Goal: Task Accomplishment & Management: Complete application form

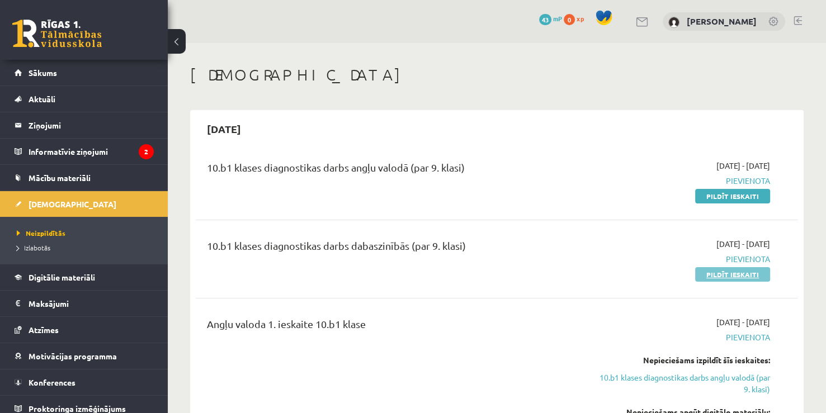
click at [761, 271] on link "Pildīt ieskaiti" at bounding box center [732, 274] width 75 height 15
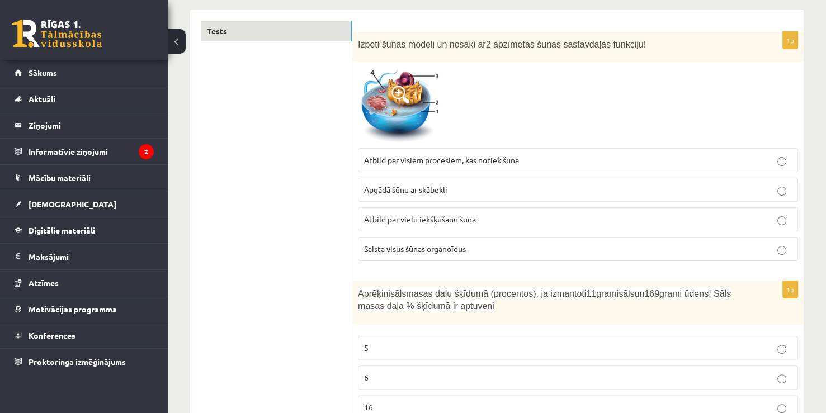
scroll to position [168, 0]
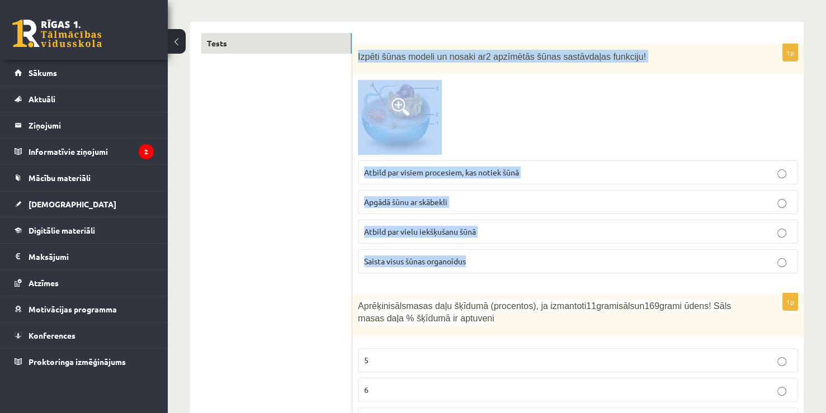
drag, startPoint x: 356, startPoint y: 53, endPoint x: 505, endPoint y: 250, distance: 247.5
click at [505, 250] on div "1p Izpēti šūnas modeli un nosaki ar 2 apzīmētās šūnas sastāvdaļas funkciju! Atb…" at bounding box center [577, 163] width 451 height 238
copy div "Izpēti šūnas modeli un nosaki ar 2 apzīmētās šūnas sastāvdaļas funkciju! Atbild…"
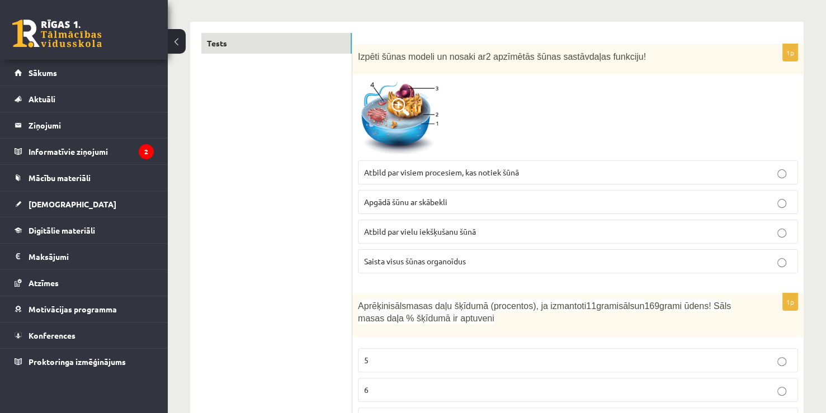
click at [516, 172] on span "Atbild par visiem procesiem, kas notiek šūnā" at bounding box center [441, 172] width 155 height 10
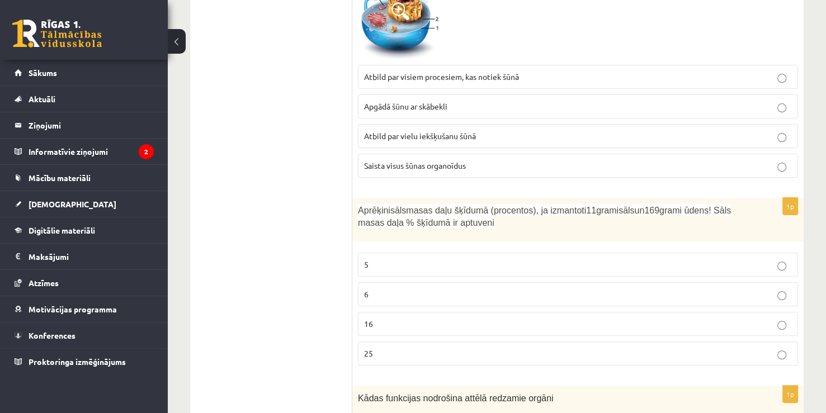
scroll to position [279, 0]
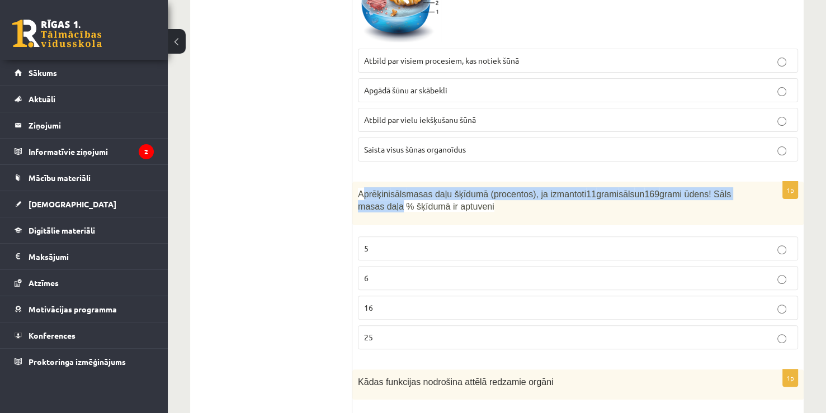
drag, startPoint x: 363, startPoint y: 193, endPoint x: 369, endPoint y: 220, distance: 28.1
click at [369, 220] on div "Aprēķini sāls masas daļu šķīdumā (procentos), ja izmantoti 11 grami sāls un 169…" at bounding box center [577, 204] width 451 height 44
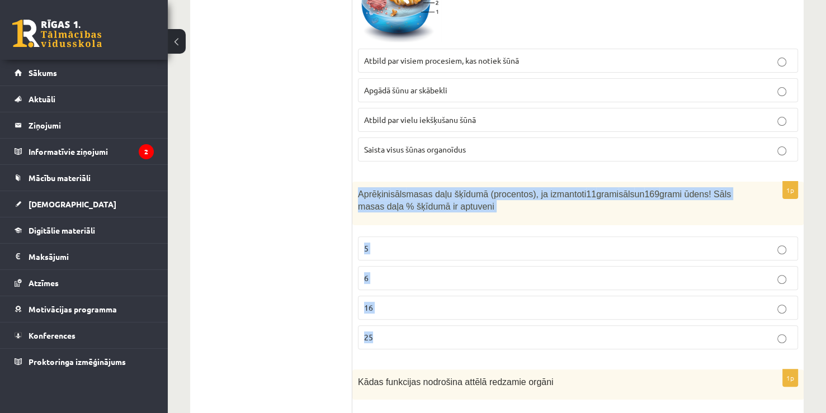
drag, startPoint x: 358, startPoint y: 189, endPoint x: 434, endPoint y: 330, distance: 159.8
click at [435, 337] on div "1p Aprēķini sāls masas daļu šķīdumā (procentos), ja izmantoti 11 grami sāls un …" at bounding box center [577, 270] width 451 height 177
copy div "Aprēķini sāls masas daļu šķīdumā (procentos), ja izmantoti 11 grami sāls un 169…"
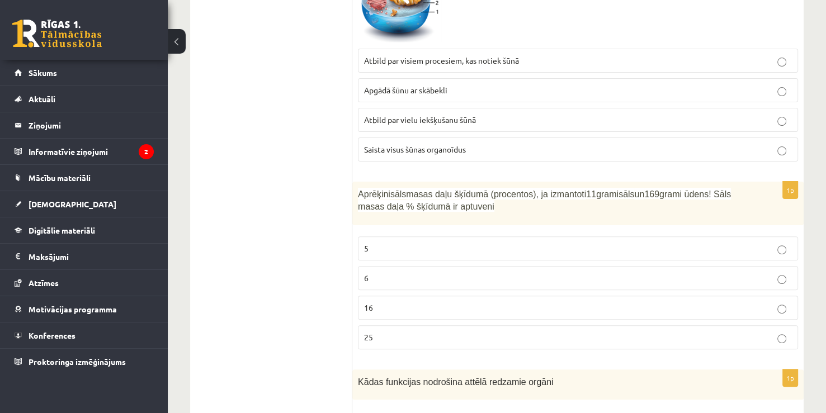
drag, startPoint x: 281, startPoint y: 297, endPoint x: 303, endPoint y: 294, distance: 23.1
click at [473, 272] on p "6" at bounding box center [578, 278] width 428 height 12
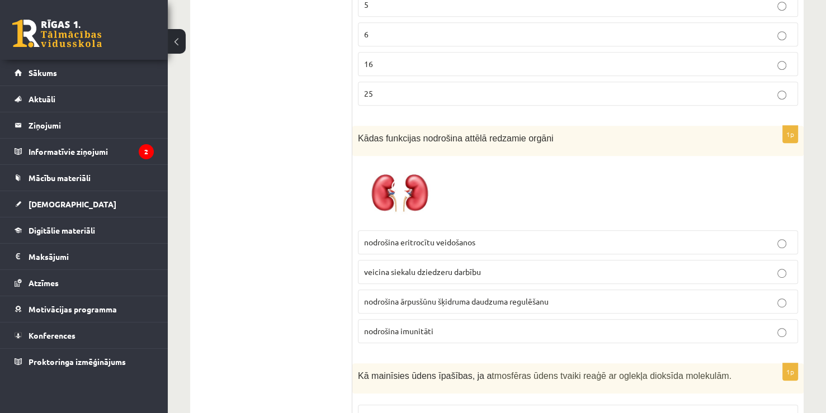
scroll to position [559, 0]
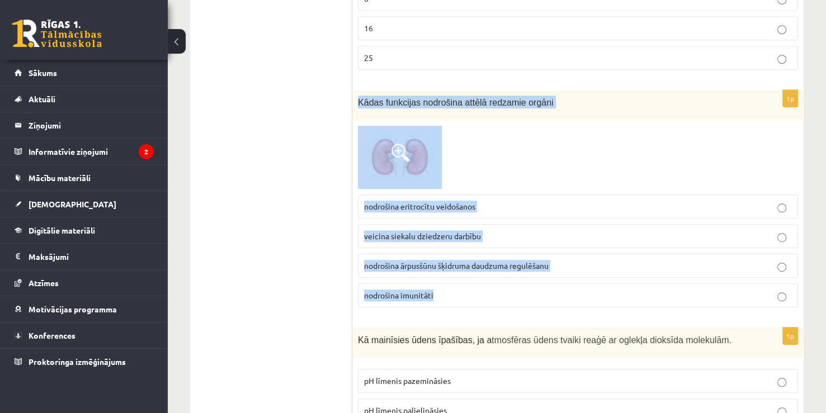
drag, startPoint x: 358, startPoint y: 102, endPoint x: 521, endPoint y: 297, distance: 255.1
click at [521, 297] on div "1p Kādas funkcijas nodrošina attēlā redzamie orgāni nodrošina eritrocītu veidoš…" at bounding box center [577, 203] width 451 height 226
copy div "Kādas funkcijas nodrošina attēlā redzamie orgāni nodrošina eritrocītu veidošano…"
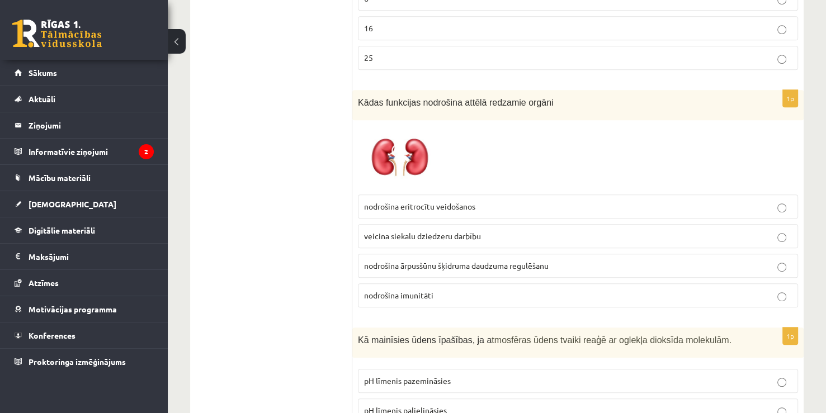
click at [483, 265] on span "nodrošina ārpusšūnu šķidruma daudzuma regulēšanu" at bounding box center [456, 265] width 184 height 10
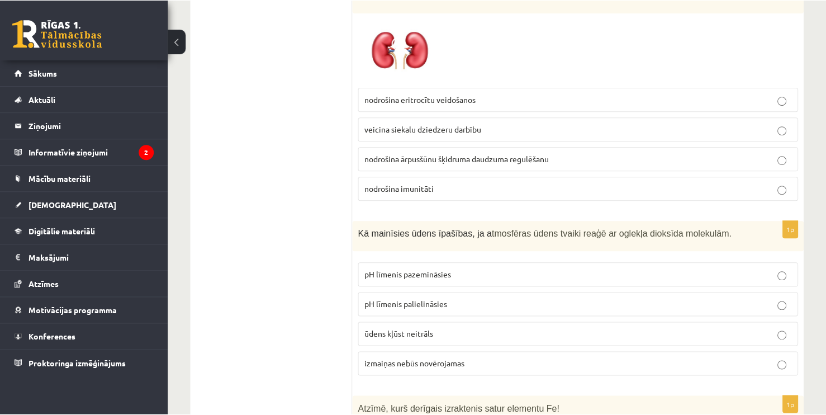
scroll to position [671, 0]
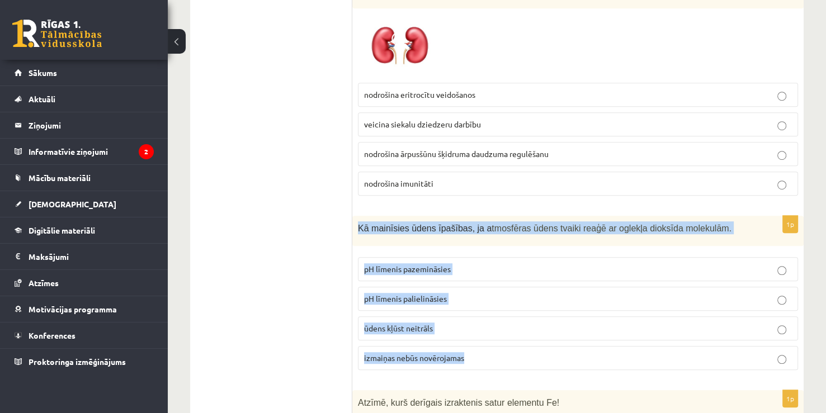
drag, startPoint x: 360, startPoint y: 222, endPoint x: 480, endPoint y: 340, distance: 168.0
click at [480, 340] on div "1p Kā mainīsies ūdens īpašības, ja a tmosfēras ūdens tvaiki reaģē ar oglekļa di…" at bounding box center [577, 298] width 451 height 164
copy div "Kā mainīsies ūdens īpašības, ja a tmosfēras ūdens tvaiki reaģē ar oglekļa dioks…"
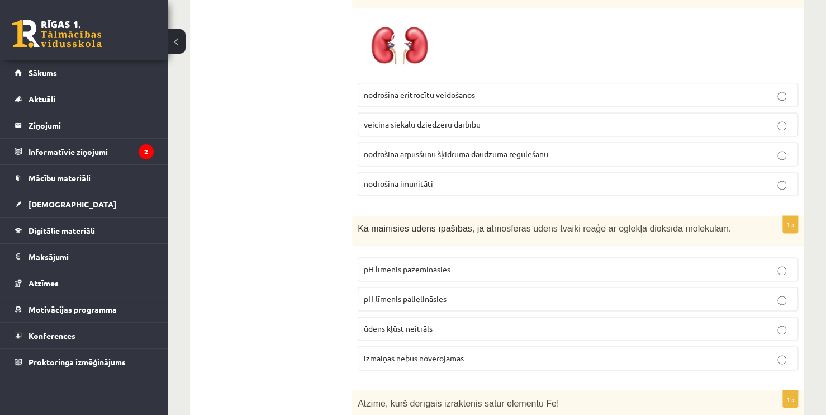
click at [447, 271] on p "pH līmenis pazemināsies" at bounding box center [578, 269] width 428 height 12
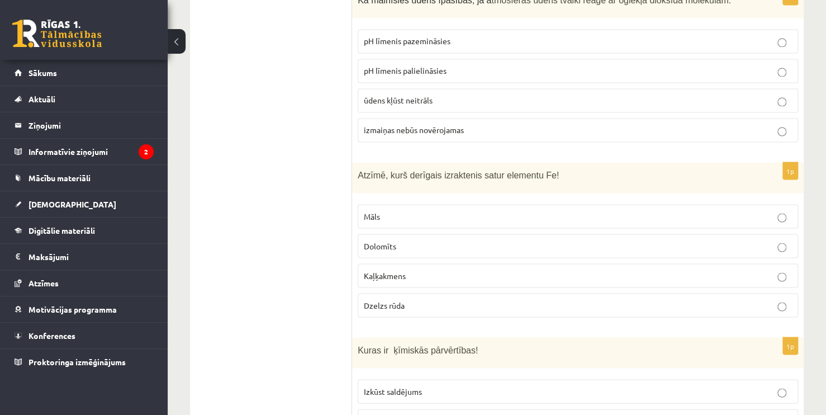
scroll to position [1006, 0]
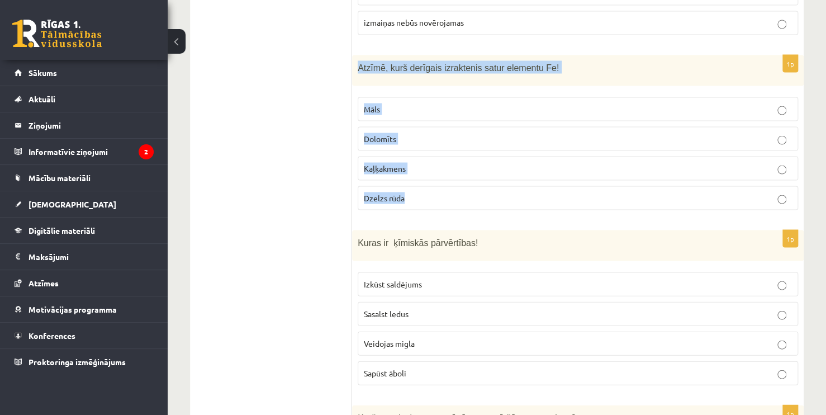
drag, startPoint x: 358, startPoint y: 64, endPoint x: 463, endPoint y: 187, distance: 161.4
click at [463, 187] on div "1p Atzīmē, kurš derīgais izraktenis satur elementu Fe! Māls Dolomīts Kaļķakmens…" at bounding box center [578, 137] width 452 height 164
copy div "Atzīmē, kurš derīgais izraktenis satur elementu Fe! Māls Dolomīts Kaļķakmens Dz…"
click at [396, 193] on span "Dzelzs rūda" at bounding box center [384, 197] width 41 height 10
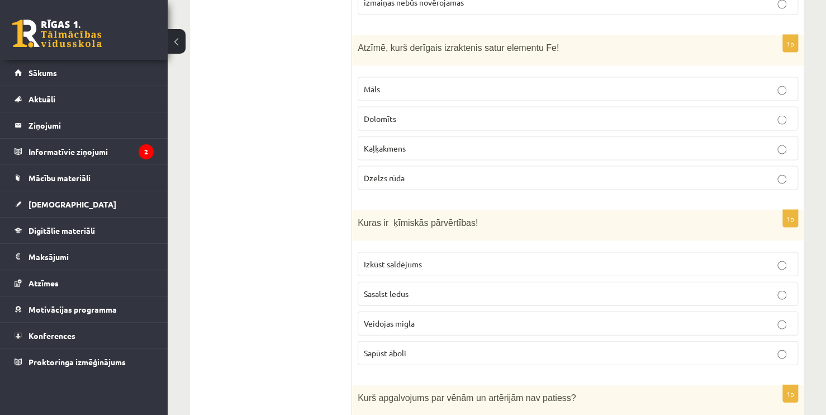
scroll to position [1062, 0]
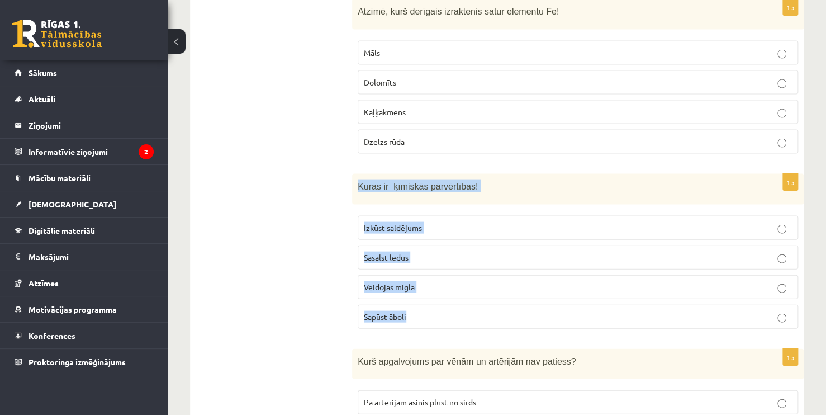
drag, startPoint x: 357, startPoint y: 178, endPoint x: 433, endPoint y: 306, distance: 148.9
click at [433, 306] on div "1p Kuras ir ķīmiskās pārvērtības! Izkūst saldējums Sasalst ledus Veidojas migla…" at bounding box center [578, 256] width 452 height 164
copy div "Kuras ir ķīmiskās pārvērtības! Izkūst saldējums Sasalst ledus Veidojas migla Sa…"
click at [425, 315] on p "Sapūst āboli" at bounding box center [578, 317] width 428 height 12
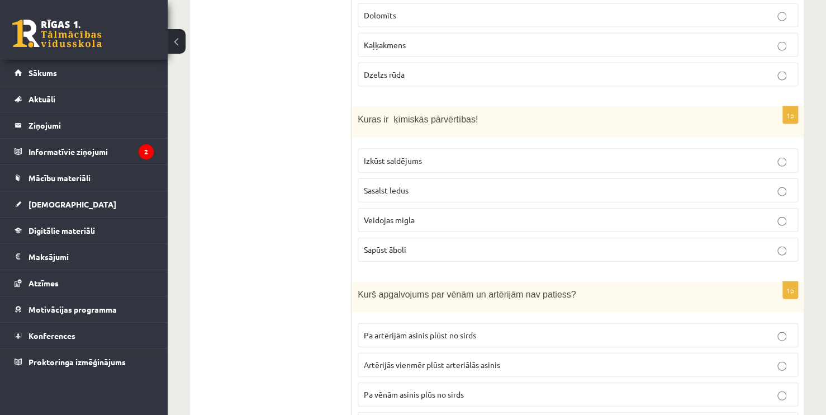
scroll to position [1174, 0]
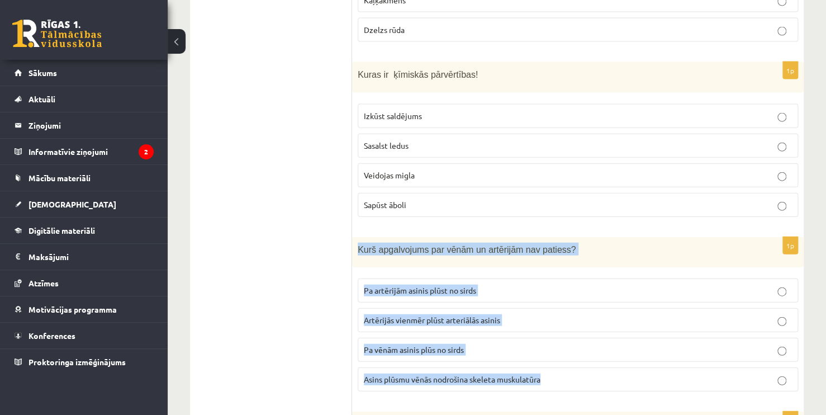
drag, startPoint x: 358, startPoint y: 241, endPoint x: 568, endPoint y: 373, distance: 247.8
click at [568, 373] on div "1p Kurš apgalvojums par vēnām un artērijām nav patiess? Pa artērijām asinis plū…" at bounding box center [578, 319] width 452 height 164
copy div "Kurš apgalvojums par vēnām un artērijām nav patiess? Pa artērijām asinis plūst …"
click at [530, 314] on p "Artērijās vienmēr plūst arteriālās asinis" at bounding box center [578, 320] width 428 height 12
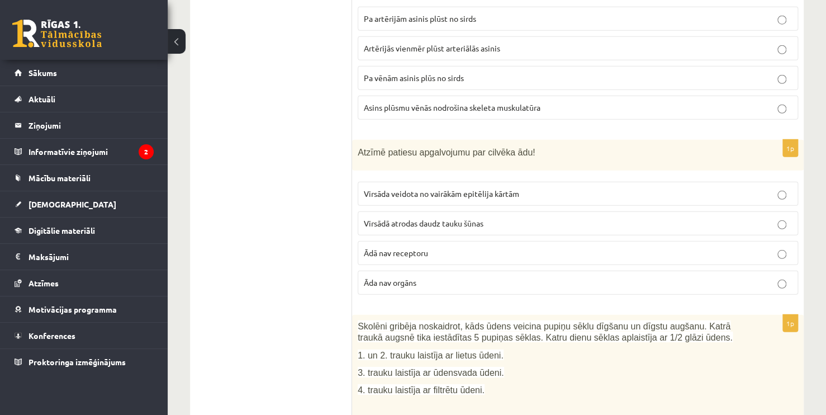
scroll to position [1453, 0]
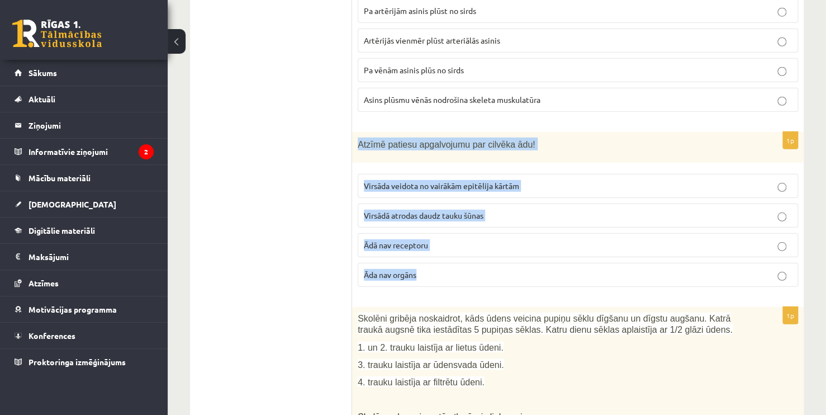
drag, startPoint x: 356, startPoint y: 131, endPoint x: 475, endPoint y: 269, distance: 182.4
click at [475, 269] on div "1p Atzīmē patiesu apgalvojumu par cilvēka ādu! Virsāda veidota no vairākām epit…" at bounding box center [578, 214] width 452 height 164
copy div "Atzīmē patiesu apgalvojumu par cilvēka ādu! Virsāda veidota no vairākām epitēli…"
click at [415, 181] on span "Virsāda veidota no vairākām epitēlija kārtām" at bounding box center [441, 186] width 155 height 10
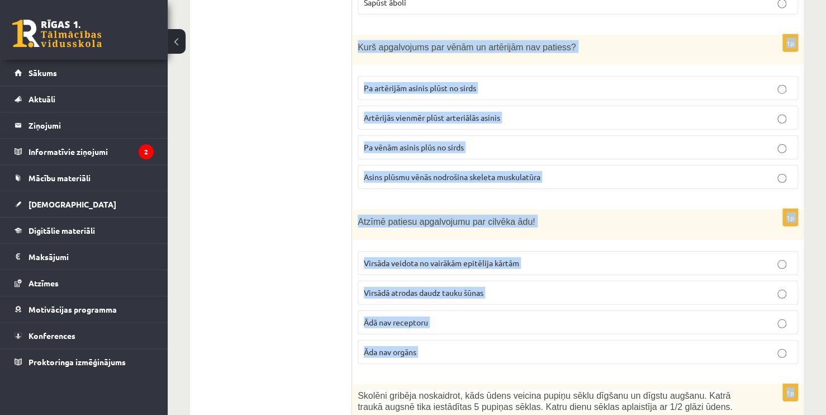
scroll to position [1349, 0]
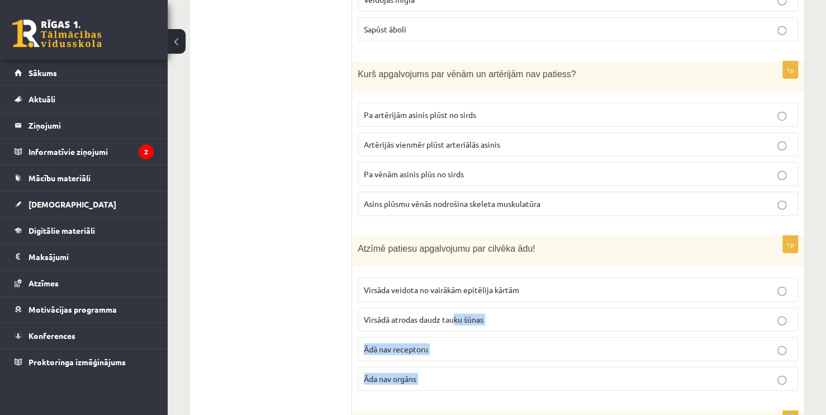
drag, startPoint x: 355, startPoint y: 196, endPoint x: 455, endPoint y: 316, distance: 156.4
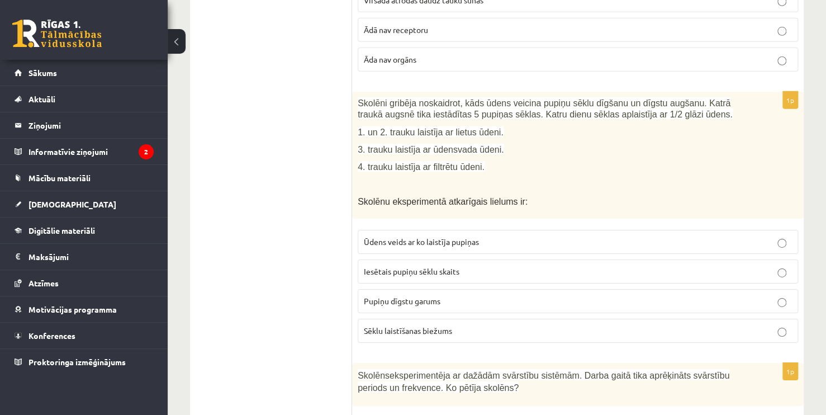
scroll to position [1685, 0]
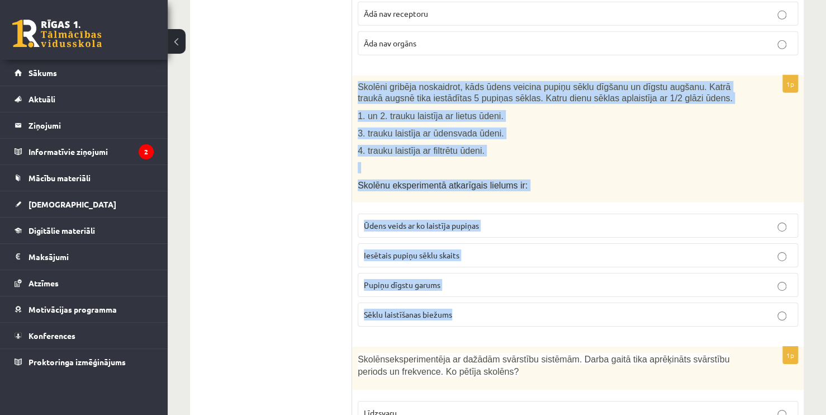
drag, startPoint x: 359, startPoint y: 75, endPoint x: 465, endPoint y: 292, distance: 241.7
click at [462, 292] on div "1p Skolēni gribēja noskaidrot, kāds ūdens veicina pupiņu sēklu dīgšanu un dīgst…" at bounding box center [578, 205] width 452 height 260
copy div "Skolēni gribēja noskaidrot, kāds ūdens veicina pupiņu sēklu dīgšanu un dīgstu a…"
click at [467, 279] on p "Pupiņu dīgstu garums" at bounding box center [578, 285] width 428 height 12
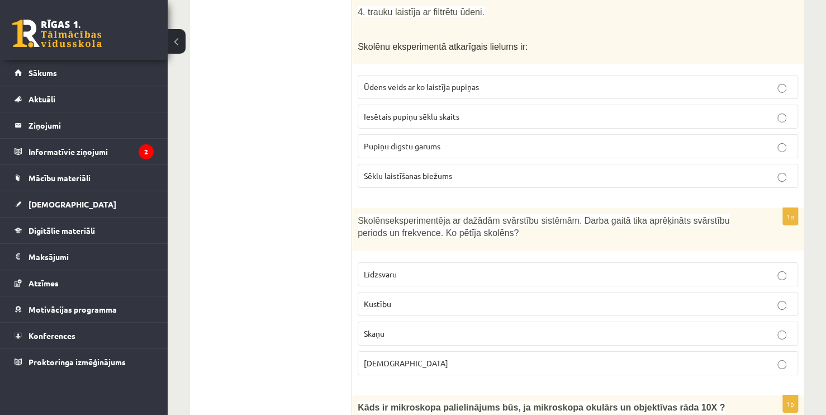
scroll to position [1852, 0]
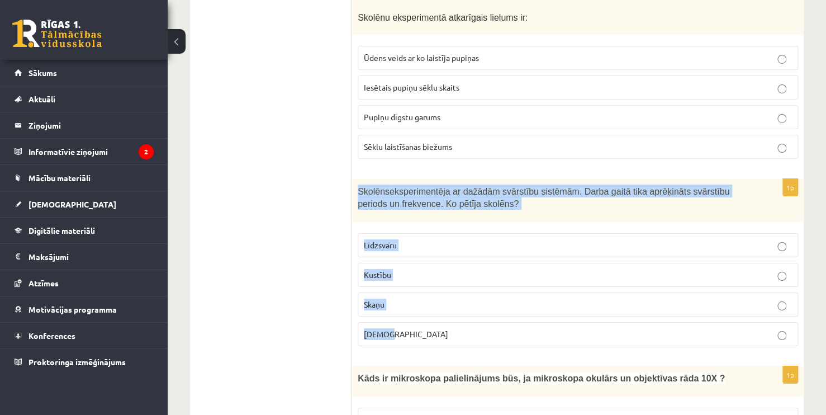
drag, startPoint x: 358, startPoint y: 179, endPoint x: 428, endPoint y: 321, distance: 158.2
click at [428, 324] on div "1p Skolēns eksperimentēja ar dažādām svārstību sistēmām. Darba gaitā tika aprēķ…" at bounding box center [578, 267] width 452 height 176
copy div "Skolēns eksperimentēja ar dažādām svārstību sistēmām. Darba gaitā tika aprēķinā…"
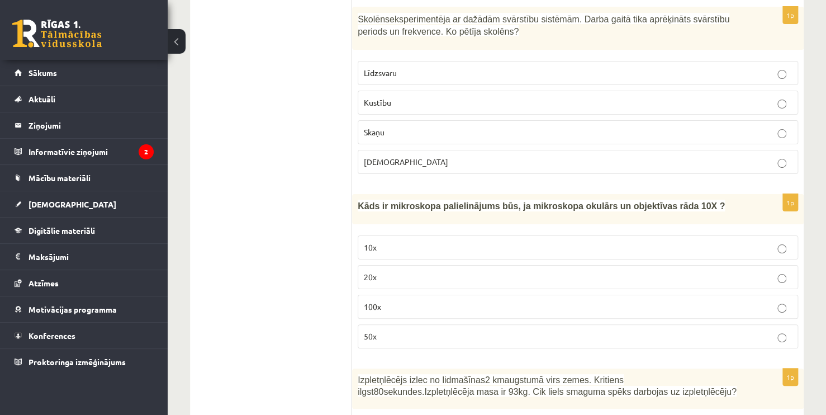
scroll to position [2020, 0]
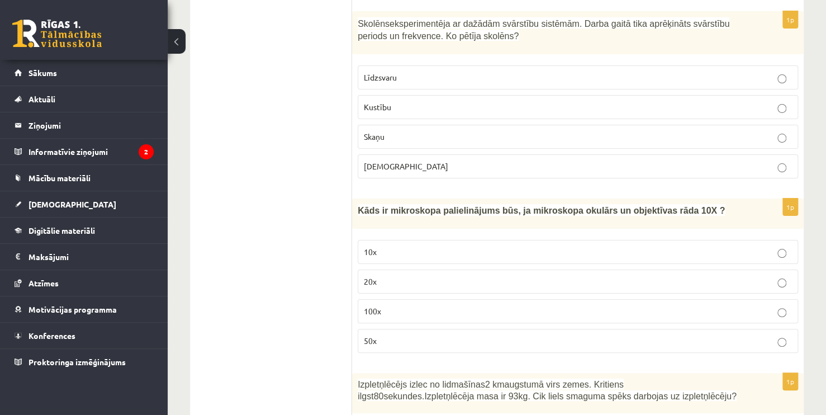
click at [467, 103] on label "Kustību" at bounding box center [578, 107] width 440 height 24
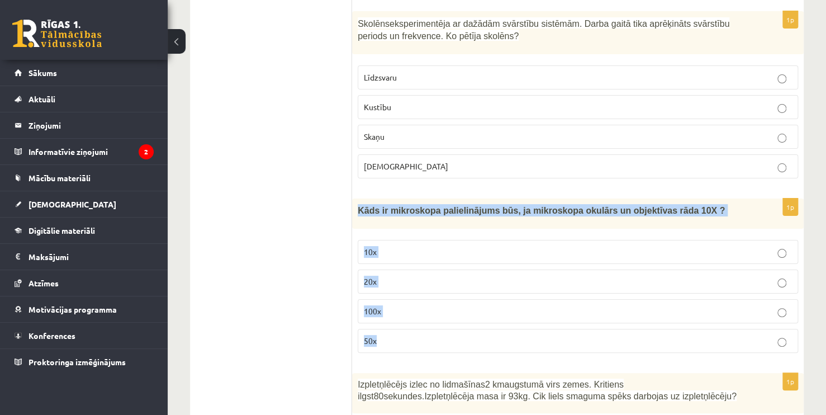
drag, startPoint x: 357, startPoint y: 198, endPoint x: 461, endPoint y: 332, distance: 169.7
click at [462, 326] on div "1p Kāds ir mikroskopa palielinājums būs, ja mikroskopa okulārs un objektīvas rā…" at bounding box center [578, 279] width 452 height 163
click at [406, 299] on label "100x" at bounding box center [578, 311] width 440 height 24
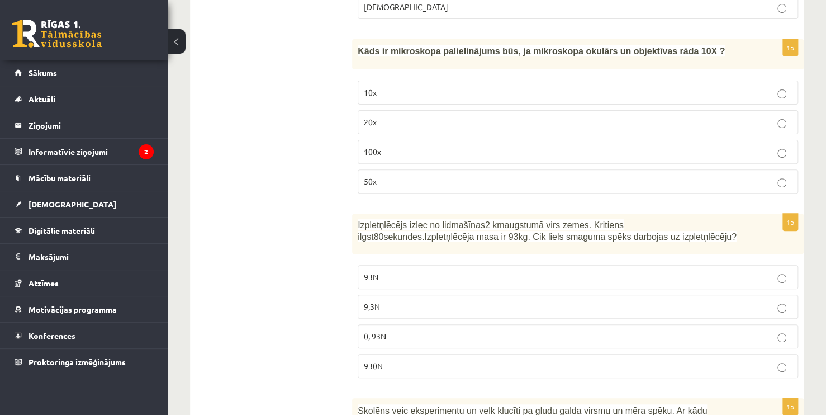
scroll to position [2188, 0]
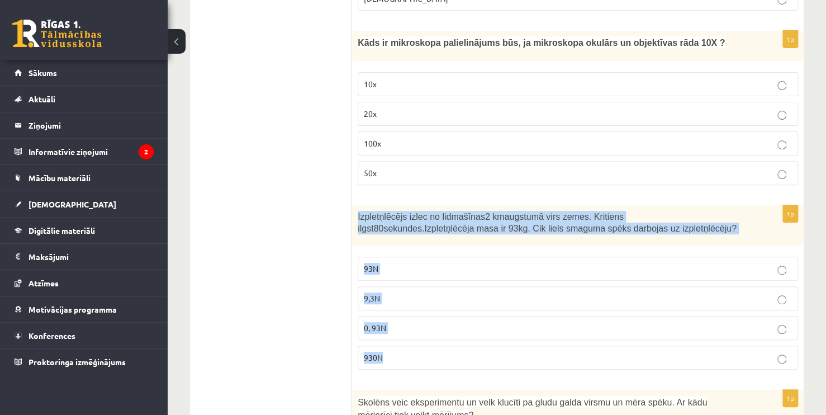
drag, startPoint x: 353, startPoint y: 202, endPoint x: 450, endPoint y: 338, distance: 167.5
click at [449, 343] on div "1p Izpletņlēcējs izlec no lidmašīnas 2 km augstumā virs zemes. Kritiens ilgst 8…" at bounding box center [578, 291] width 452 height 173
drag, startPoint x: 409, startPoint y: 340, endPoint x: 387, endPoint y: 324, distance: 27.5
click at [410, 352] on p "930N" at bounding box center [578, 358] width 428 height 12
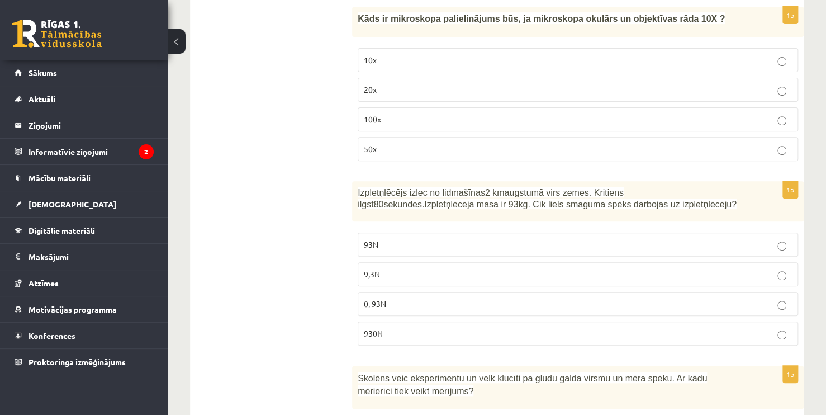
scroll to position [2355, 0]
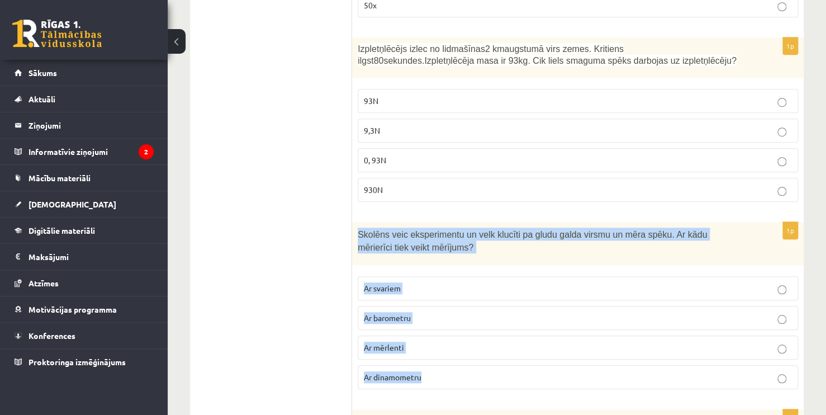
drag, startPoint x: 357, startPoint y: 222, endPoint x: 476, endPoint y: 352, distance: 176.4
click at [476, 352] on div "1p Skolēns veic eksperimentu un velk klucīti pa gludu galda virsmu un mēra spēk…" at bounding box center [578, 310] width 452 height 176
click at [431, 371] on p "Ar dinamometru" at bounding box center [578, 377] width 428 height 12
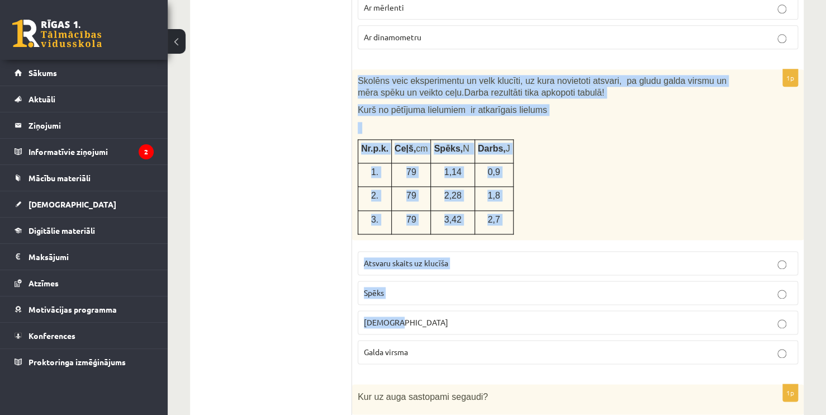
scroll to position [2746, 0]
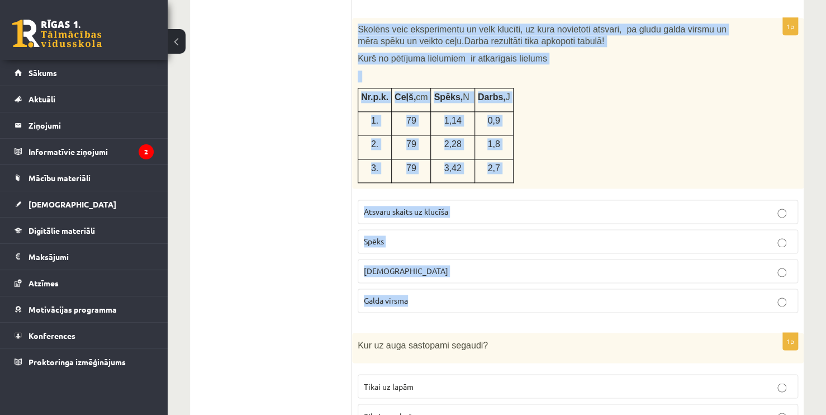
drag, startPoint x: 357, startPoint y: 126, endPoint x: 632, endPoint y: 290, distance: 320.2
click at [636, 285] on div "1p Skolēns veic eksperimentu un velk klucīti, uz kura novietoti atsvari, pa glu…" at bounding box center [578, 169] width 452 height 303
click at [422, 235] on p "Spēks" at bounding box center [578, 241] width 428 height 12
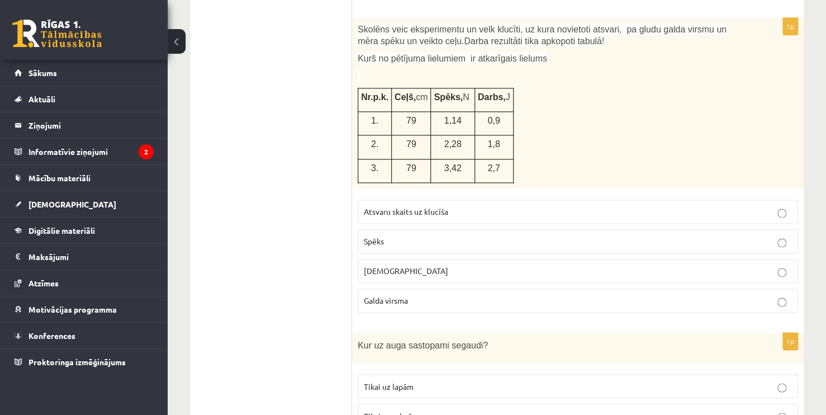
drag, startPoint x: 255, startPoint y: 222, endPoint x: 258, endPoint y: 227, distance: 6.0
click at [255, 223] on ul "Tests" at bounding box center [276, 194] width 151 height 5481
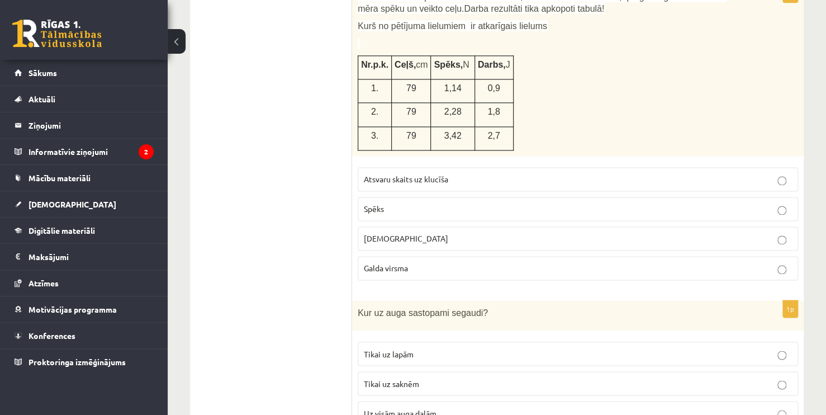
scroll to position [2914, 0]
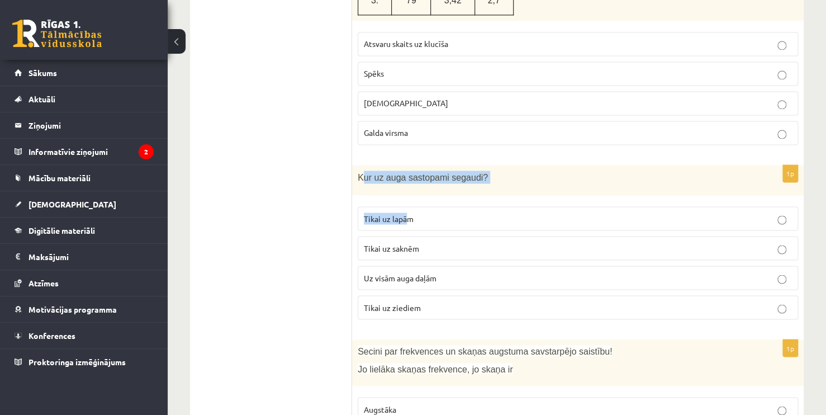
drag, startPoint x: 363, startPoint y: 167, endPoint x: 395, endPoint y: 206, distance: 50.5
click at [405, 211] on div "1p Kur uz auga sastopami segaudi? Tikai uz lapām Tikai uz saknēm Uz visām auga …" at bounding box center [578, 247] width 452 height 164
click at [358, 173] on span "Kur uz auga sastopami segaudi?" at bounding box center [423, 178] width 130 height 10
drag, startPoint x: 358, startPoint y: 160, endPoint x: 447, endPoint y: 293, distance: 160.0
click at [447, 293] on div "1p Kur uz auga sastopami segaudi? Tikai uz lapām Tikai uz saknēm Uz visām auga …" at bounding box center [578, 247] width 452 height 164
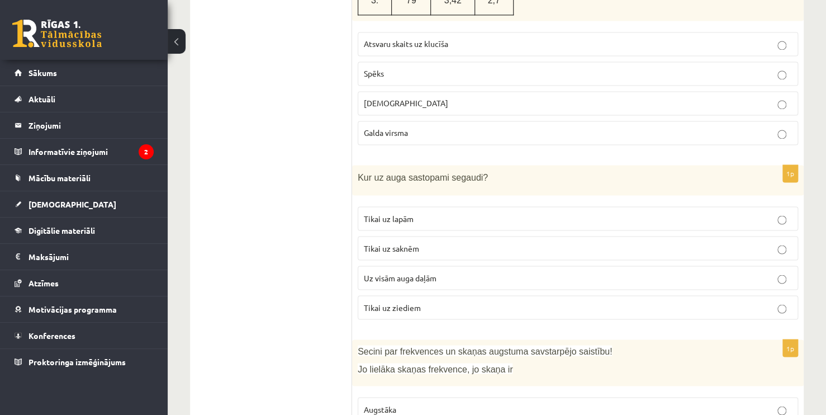
click at [313, 242] on ul "Tests" at bounding box center [276, 27] width 151 height 5481
click at [478, 272] on p "Uz visām auga daļām" at bounding box center [578, 278] width 428 height 12
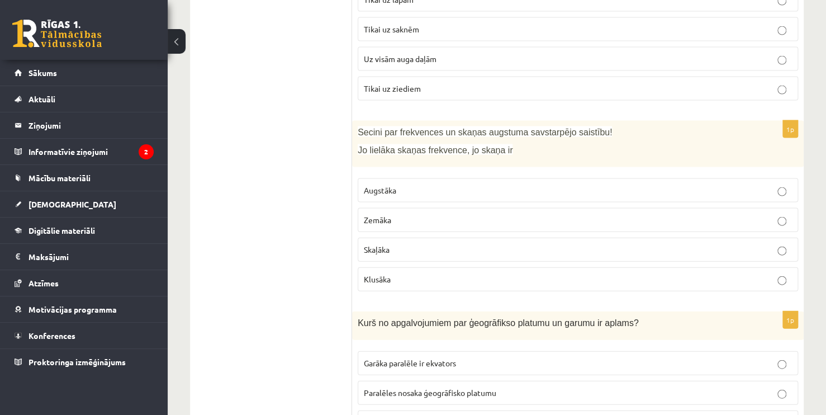
scroll to position [3138, 0]
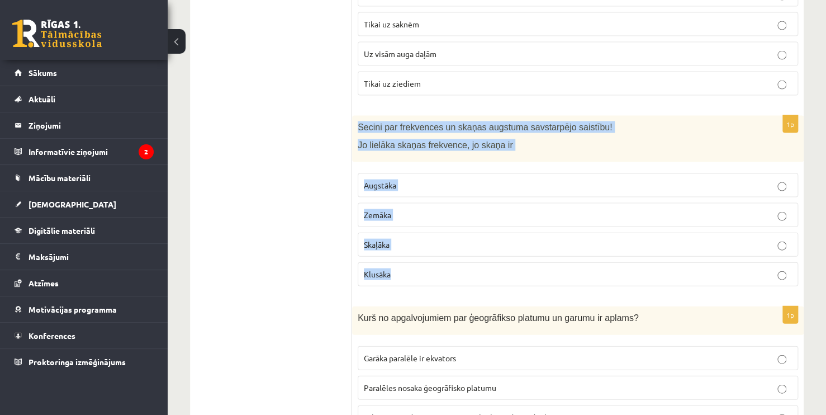
drag, startPoint x: 358, startPoint y: 110, endPoint x: 444, endPoint y: 236, distance: 152.7
click at [445, 243] on div "1p Secini par frekvences un skaņas augstuma savstarpējo saistību! Jo lielāka sk…" at bounding box center [578, 205] width 452 height 179
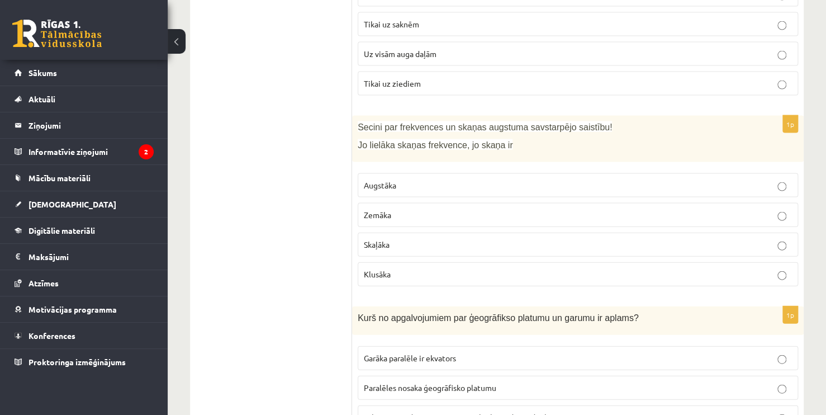
click at [434, 179] on p "Augstāka" at bounding box center [578, 185] width 428 height 12
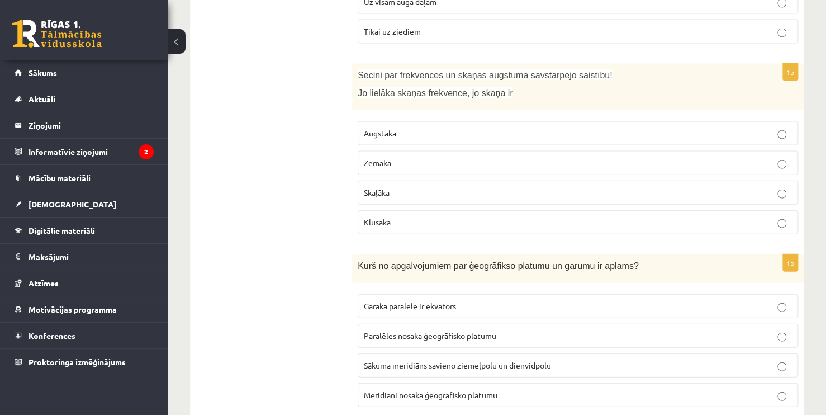
scroll to position [3194, 0]
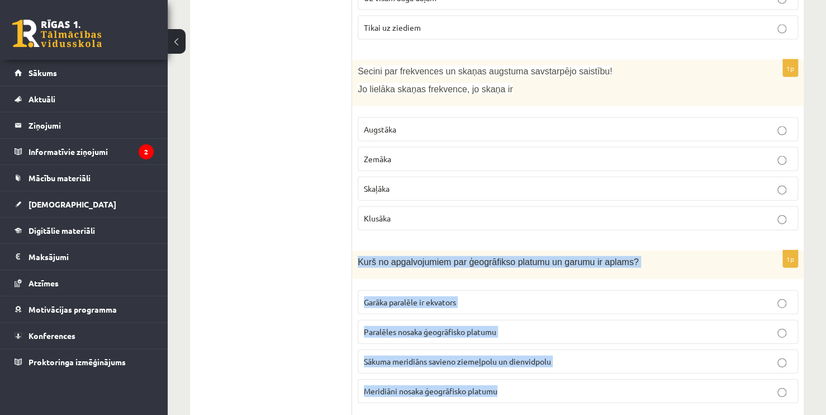
drag, startPoint x: 354, startPoint y: 244, endPoint x: 529, endPoint y: 377, distance: 220.1
click at [529, 377] on div "1p Kurš no apgalvojumiem par ģeogrāfikso platumu un garumu ir aplams? Garāka pa…" at bounding box center [578, 331] width 452 height 162
click at [544, 385] on p "Meridiāni nosaka ģeogrāfisko platumu" at bounding box center [578, 391] width 428 height 12
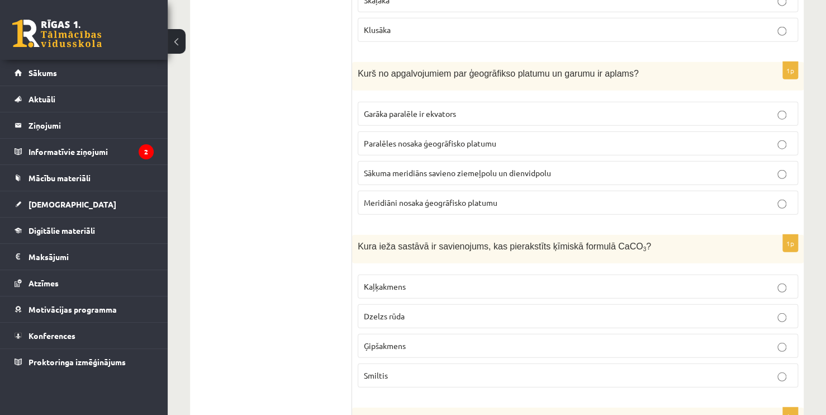
scroll to position [3417, 0]
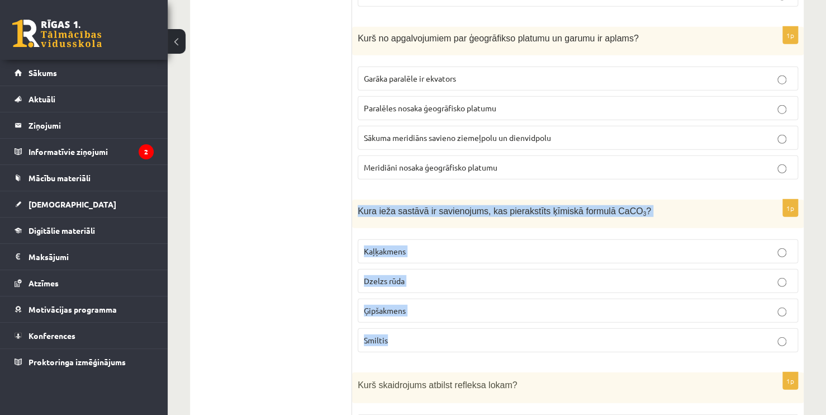
drag, startPoint x: 358, startPoint y: 189, endPoint x: 443, endPoint y: 319, distance: 155.0
click at [443, 319] on div "1p Kura ieža sastāvā ir savienojums, kas pierakstīts ķīmiskā formulā CaCO 3 ? K…" at bounding box center [578, 281] width 452 height 162
click at [425, 239] on label "Kaļķakmens" at bounding box center [578, 251] width 440 height 24
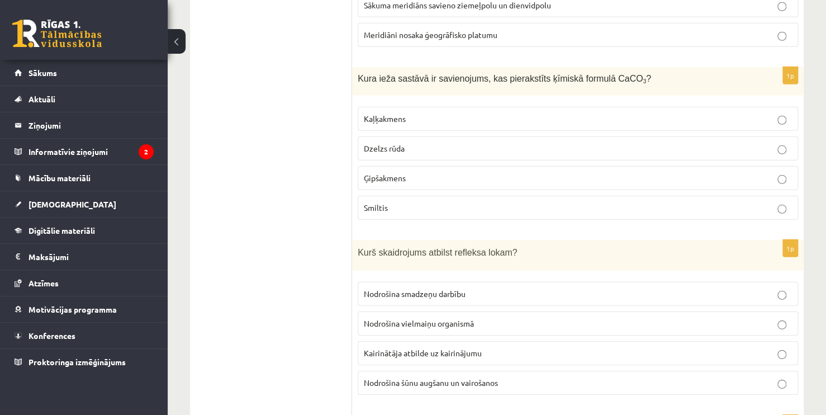
scroll to position [3585, 0]
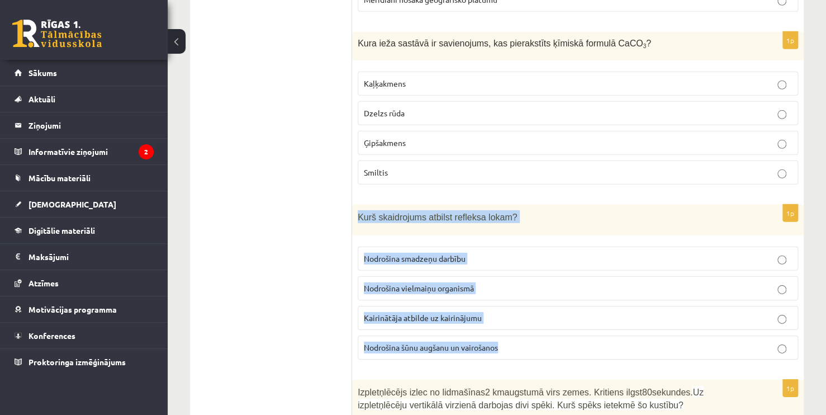
drag, startPoint x: 357, startPoint y: 197, endPoint x: 502, endPoint y: 328, distance: 195.1
click at [502, 328] on div "1p Kurš skaidrojums atbilst refleksa lokam? Nodrošina smadzeņu darbību Nodrošin…" at bounding box center [578, 287] width 452 height 164
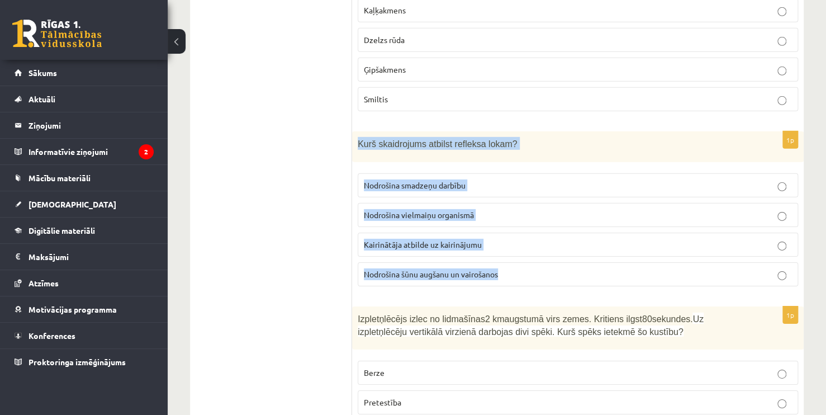
scroll to position [3697, 0]
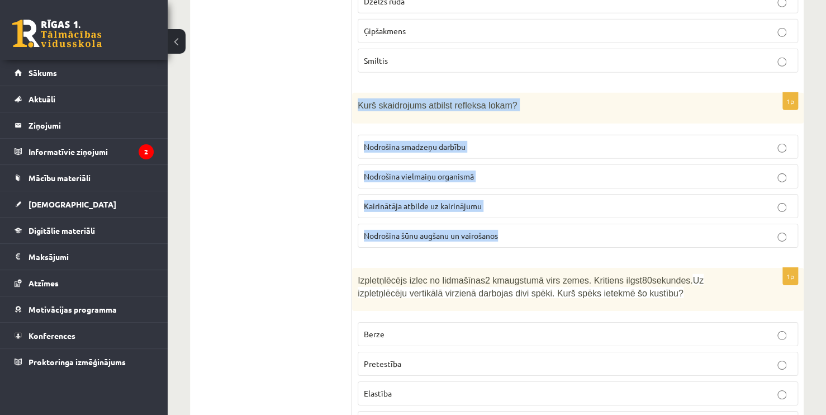
click at [477, 201] on span "Kairinātāja atbilde uz kairinājumu" at bounding box center [423, 206] width 118 height 10
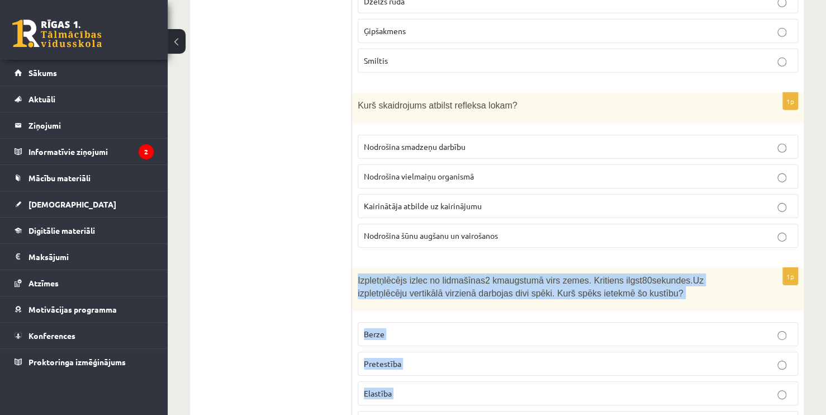
drag, startPoint x: 356, startPoint y: 259, endPoint x: 426, endPoint y: 393, distance: 151.5
click at [426, 393] on div "1p Izpletņlēcējs izlec no lidmašīnas 2 km augstumā virs zemes. Kritiens ilgst 8…" at bounding box center [578, 356] width 452 height 176
click at [463, 358] on p "Pretestība" at bounding box center [578, 364] width 428 height 12
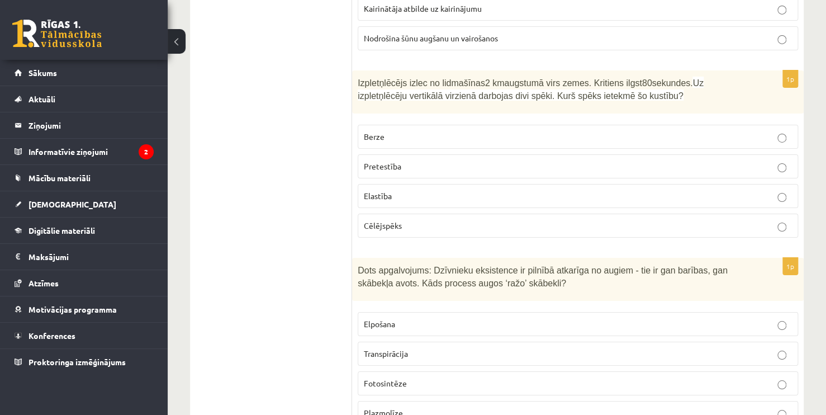
scroll to position [3920, 0]
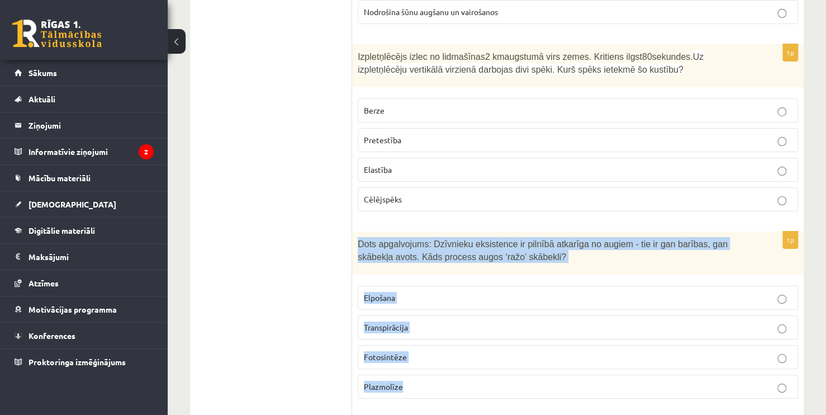
drag, startPoint x: 357, startPoint y: 224, endPoint x: 445, endPoint y: 348, distance: 152.7
click at [444, 353] on div "1p Dots apgalvojums: Dzīvnieku eksistence ir pilnībā atkarīga no augiem - tie i…" at bounding box center [578, 319] width 452 height 176
click at [405, 351] on p "Fotosintēze" at bounding box center [578, 357] width 428 height 12
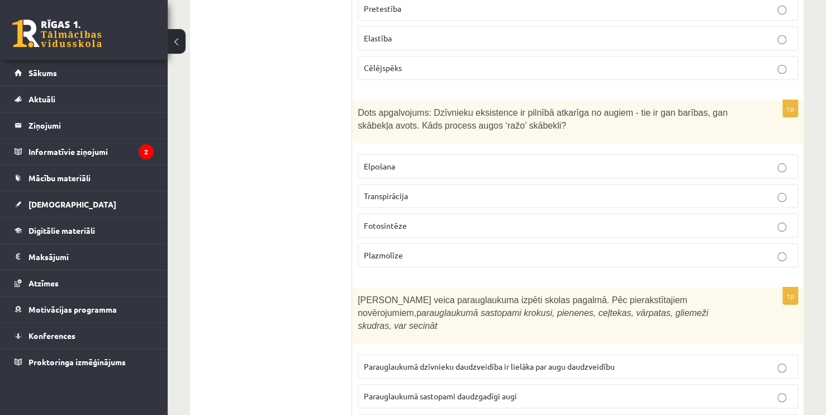
scroll to position [4088, 0]
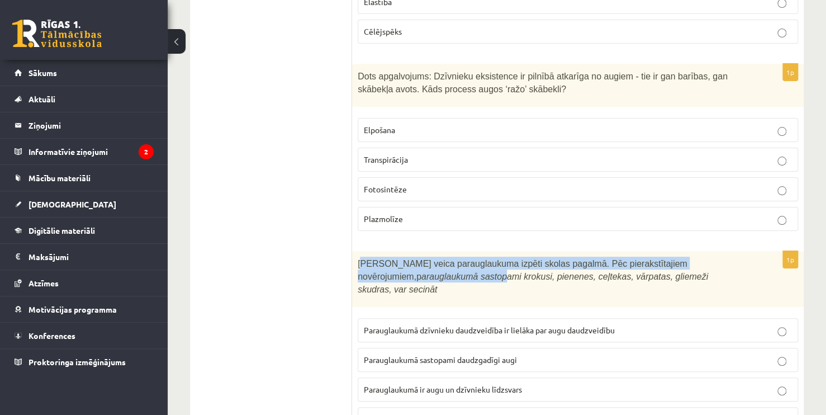
drag, startPoint x: 360, startPoint y: 238, endPoint x: 363, endPoint y: 250, distance: 12.5
click at [378, 259] on span "Skolēni veica parauglaukuma izpēti skolas pagalmā. Pēc pierakstītajiem novēroju…" at bounding box center [533, 276] width 350 height 35
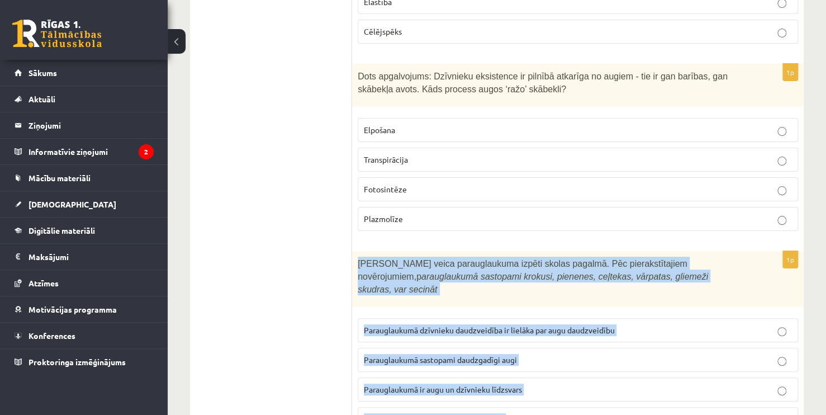
drag, startPoint x: 359, startPoint y: 240, endPoint x: 548, endPoint y: 390, distance: 241.1
click at [548, 390] on div "1p Skolēni veica parauglaukuma izpēti skolas pagalmā. Pēc pierakstītajiem novēr…" at bounding box center [578, 345] width 452 height 189
click at [594, 383] on p "Parauglaukumā ir augu un dzīvnieku līdzsvars" at bounding box center [578, 389] width 428 height 12
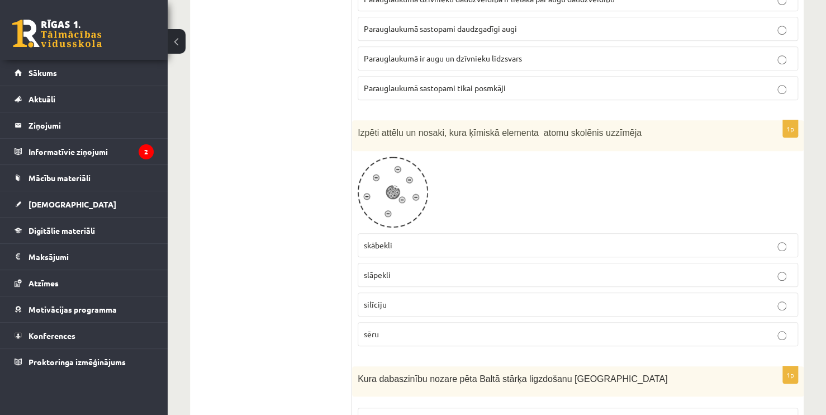
scroll to position [4423, 0]
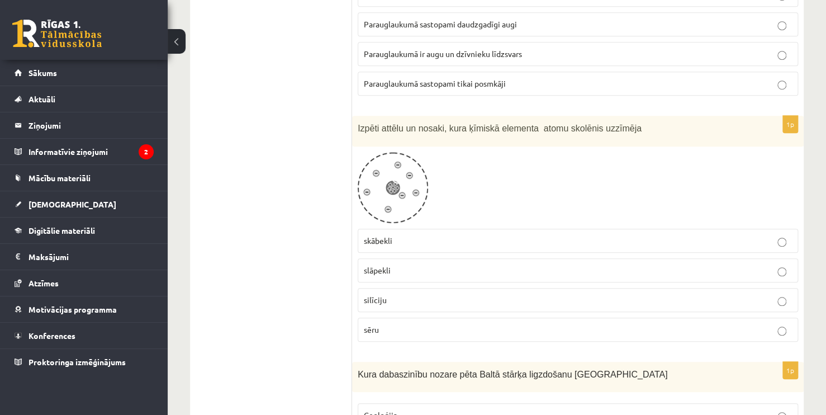
click at [425, 264] on p "slāpekli" at bounding box center [578, 270] width 428 height 12
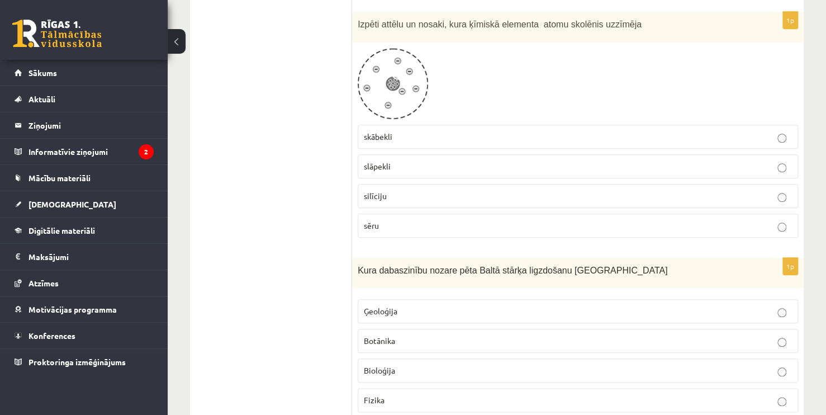
scroll to position [4535, 0]
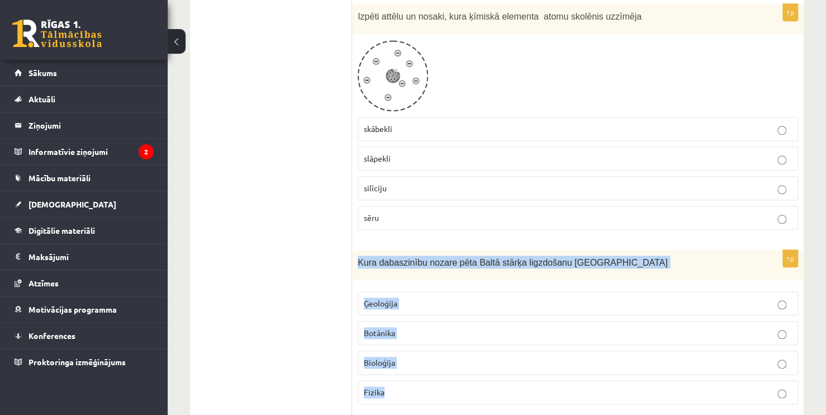
drag, startPoint x: 358, startPoint y: 220, endPoint x: 459, endPoint y: 353, distance: 167.5
click at [456, 359] on div "1p Kura dabaszinību nozare pēta Baltā stārķa ligzdošanu Latvijā Ģeoloģija Botān…" at bounding box center [578, 332] width 452 height 164
click at [448, 357] on p "Bioloģija" at bounding box center [578, 363] width 428 height 12
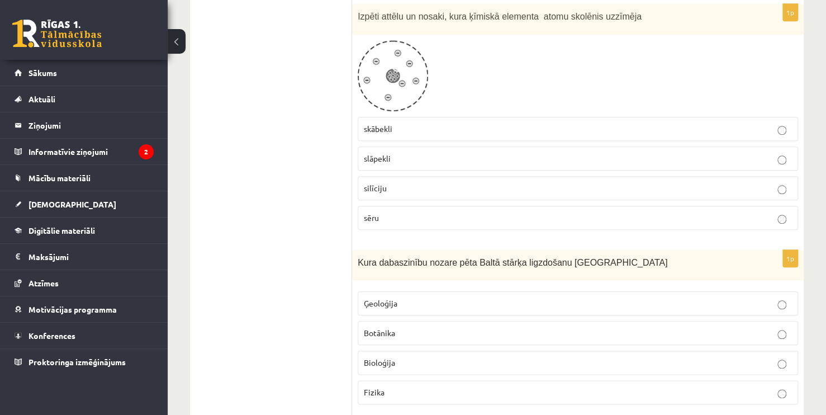
drag, startPoint x: 251, startPoint y: 223, endPoint x: 309, endPoint y: 225, distance: 58.2
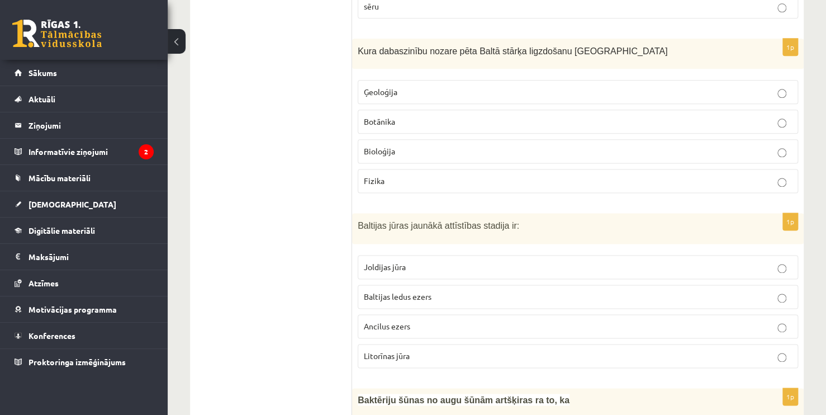
scroll to position [4814, 0]
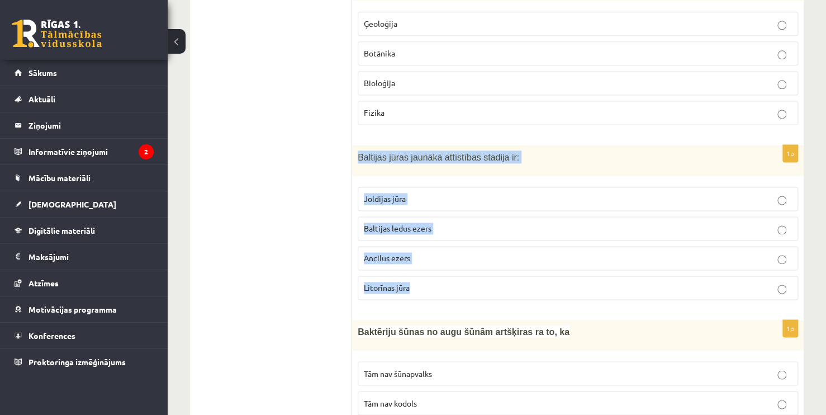
drag, startPoint x: 369, startPoint y: 124, endPoint x: 445, endPoint y: 249, distance: 146.0
click at [443, 252] on div "1p Baltijas jūras jaunākā attīstības stadija ir: Joldijas jūra Baltijas ledus e…" at bounding box center [578, 227] width 452 height 164
click at [456, 282] on p "Litorīnas jūra" at bounding box center [578, 288] width 428 height 12
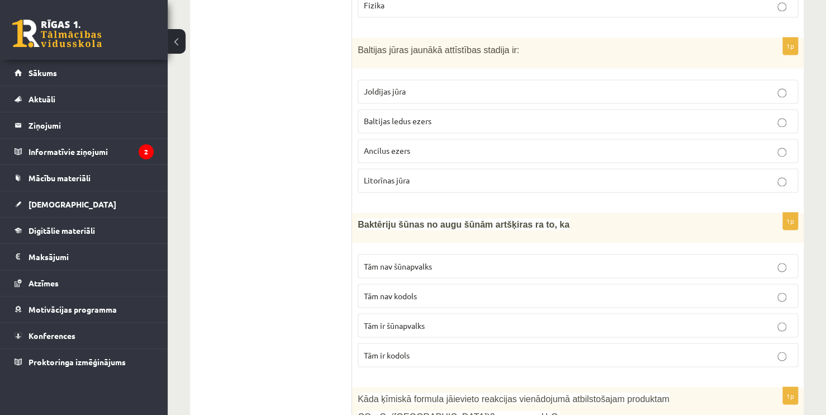
scroll to position [4926, 0]
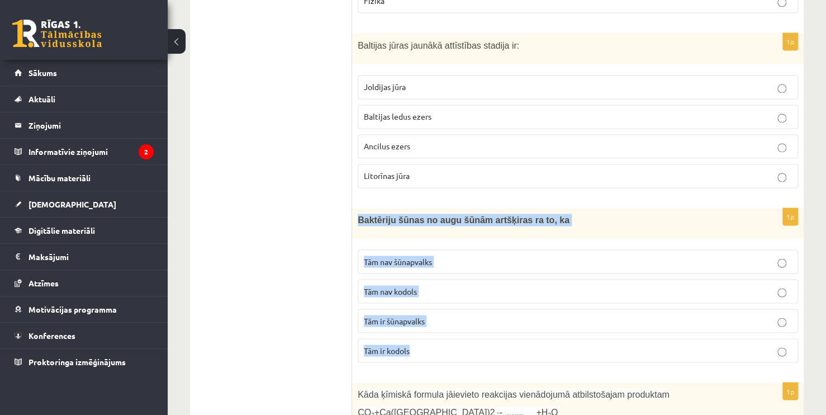
drag, startPoint x: 358, startPoint y: 179, endPoint x: 463, endPoint y: 310, distance: 168.1
click at [456, 310] on div "1p Baktēriju šūnas no augu šūnām artšķiras ra to, ka Tām nav šūnapvalks Tām nav…" at bounding box center [578, 289] width 452 height 163
click at [445, 285] on p "Tām nav kodols" at bounding box center [578, 291] width 428 height 12
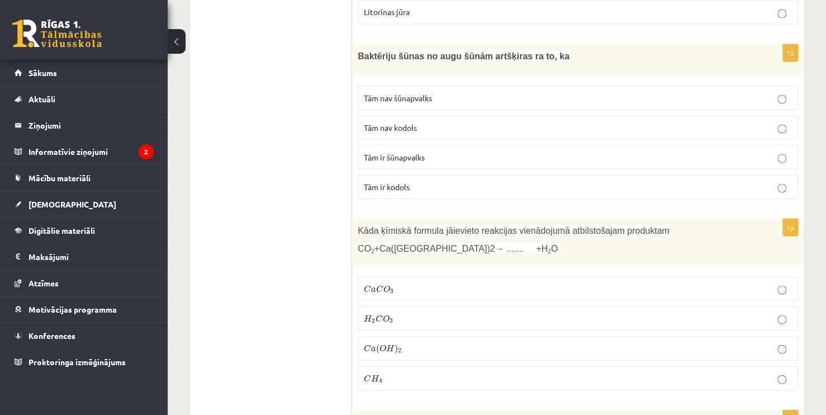
scroll to position [5094, 0]
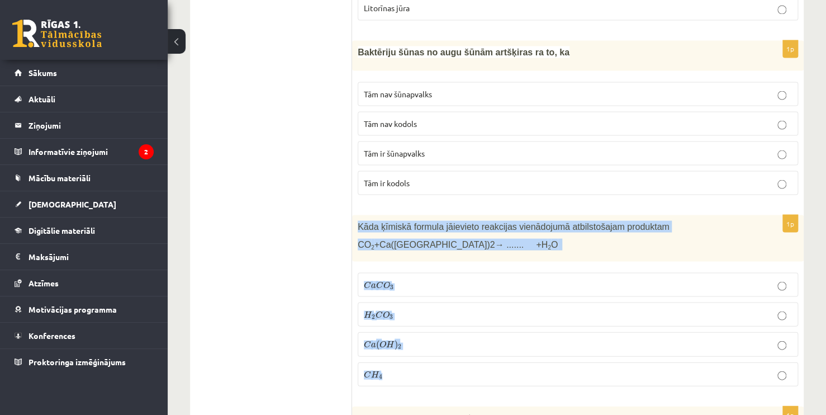
drag, startPoint x: 355, startPoint y: 182, endPoint x: 446, endPoint y: 330, distance: 173.1
click at [437, 339] on div "1p Kāda ķīmiskā formula jāievieto reakcijas vienādojumā atbilstošajam produktam…" at bounding box center [578, 305] width 452 height 180
click at [432, 338] on p "C a ( O H ) 2 C a ( O H ) 2" at bounding box center [578, 344] width 428 height 12
drag, startPoint x: 411, startPoint y: 240, endPoint x: 402, endPoint y: 244, distance: 9.8
click at [411, 278] on p "C a C O 3 C a C O 3" at bounding box center [578, 284] width 428 height 12
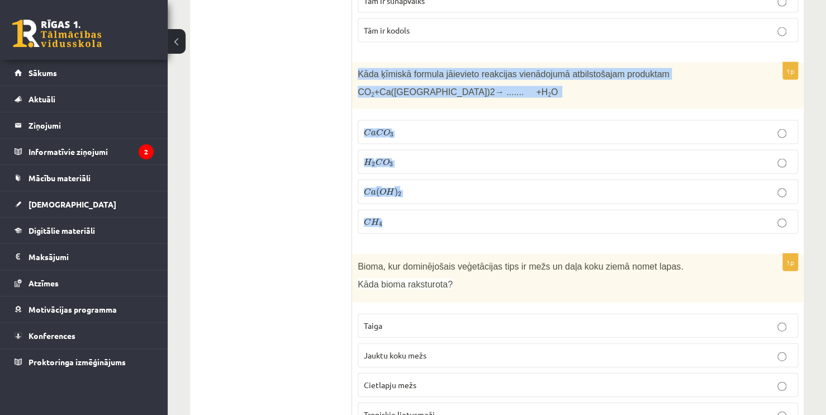
scroll to position [5258, 0]
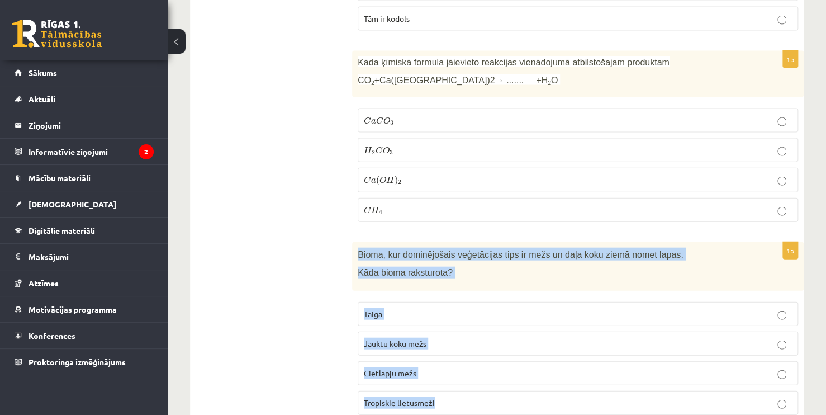
drag, startPoint x: 358, startPoint y: 213, endPoint x: 483, endPoint y: 360, distance: 193.1
click at [480, 366] on div "1p Bioma, kur dominējošais veģetācijas tips ir mežs un daļa koku ziemā nomet la…" at bounding box center [578, 333] width 452 height 182
click at [433, 338] on p "Jauktu koku mežs" at bounding box center [578, 344] width 428 height 12
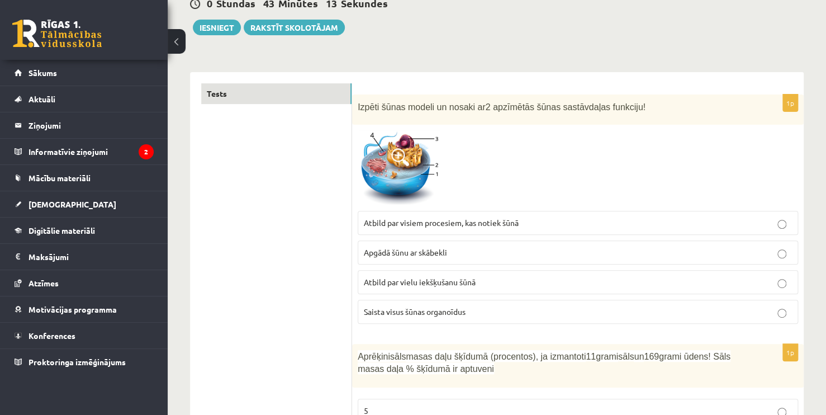
scroll to position [0, 0]
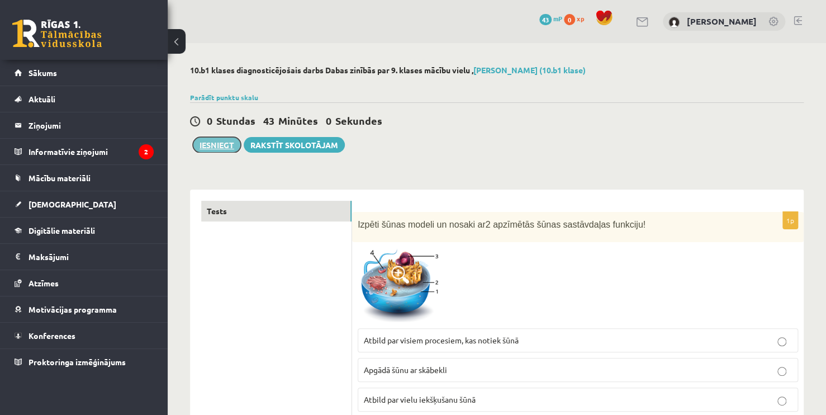
click at [213, 141] on button "Iesniegt" at bounding box center [217, 145] width 48 height 16
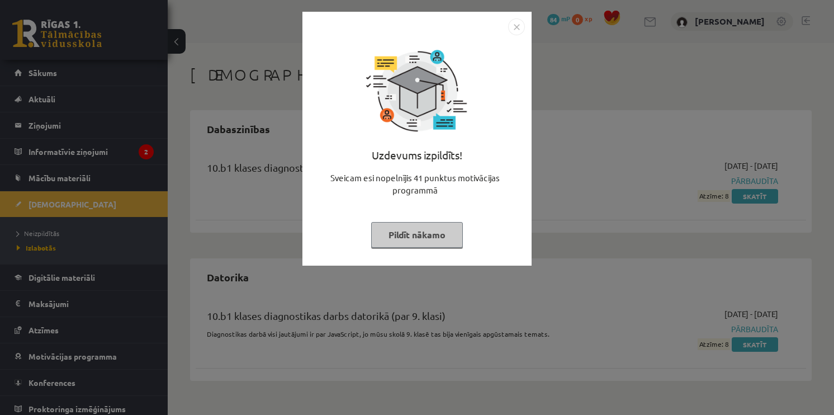
click at [514, 32] on img "Close" at bounding box center [516, 26] width 17 height 17
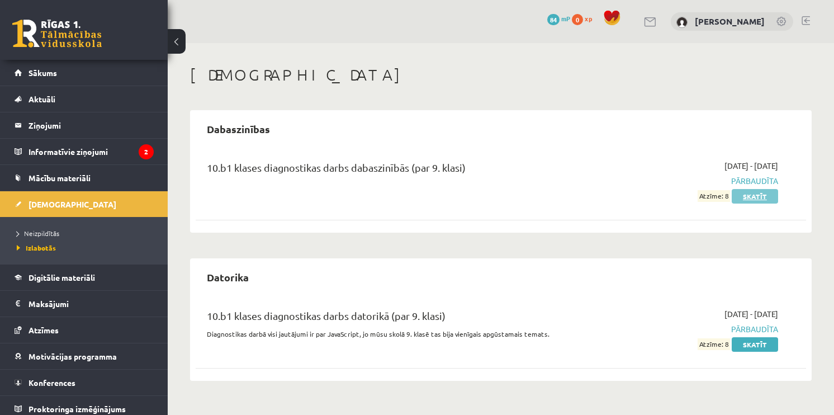
click at [762, 197] on link "Skatīt" at bounding box center [755, 196] width 46 height 15
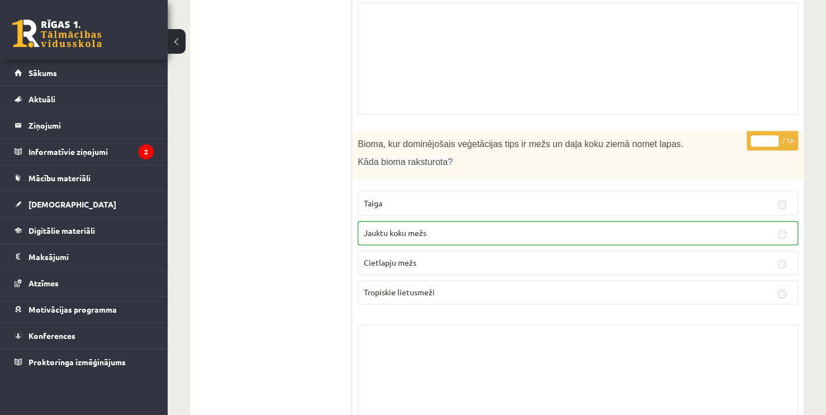
scroll to position [8835, 0]
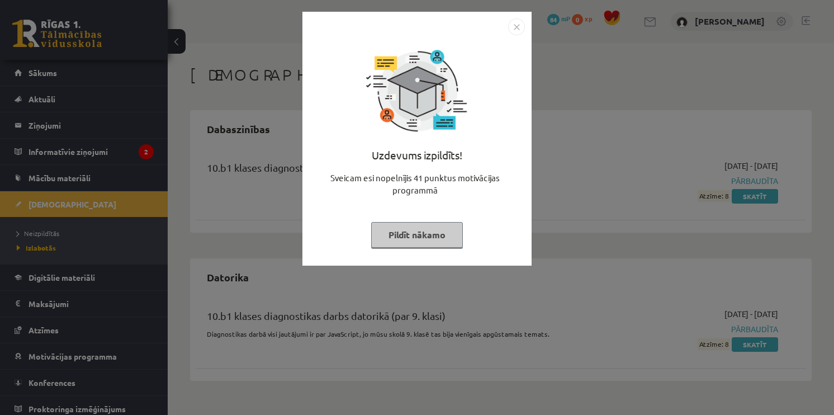
click at [515, 29] on img "Close" at bounding box center [516, 26] width 17 height 17
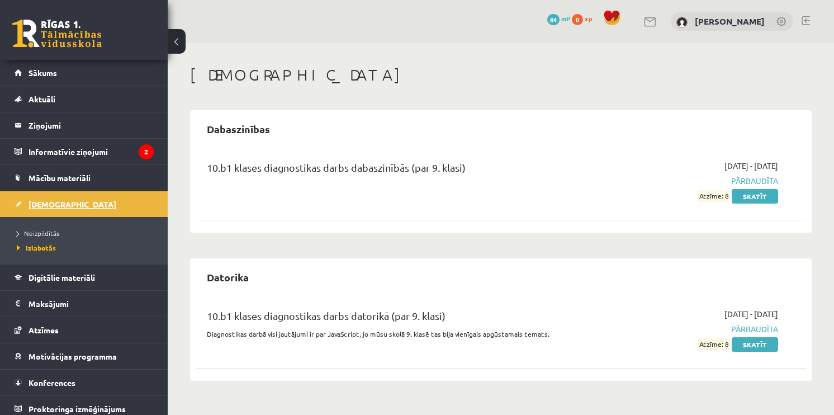
click at [83, 200] on link "[DEMOGRAPHIC_DATA]" at bounding box center [84, 204] width 139 height 26
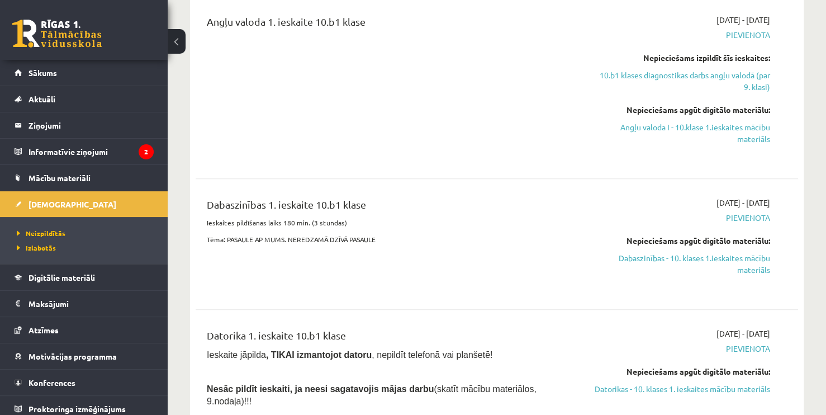
scroll to position [224, 0]
